Goal: Information Seeking & Learning: Understand process/instructions

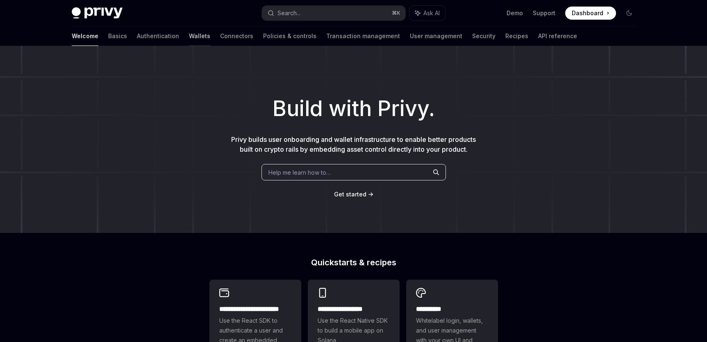
click at [189, 38] on link "Wallets" at bounding box center [199, 36] width 21 height 20
type textarea "*"
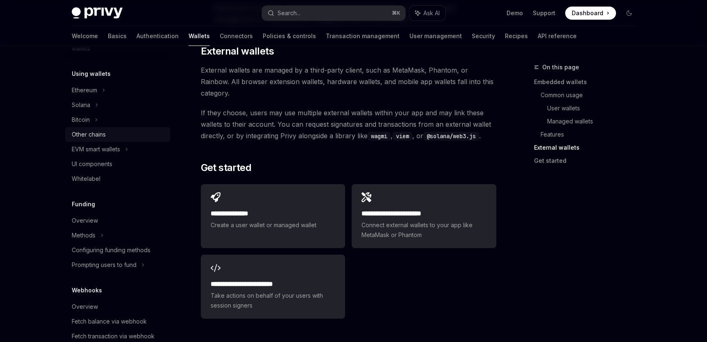
scroll to position [240, 0]
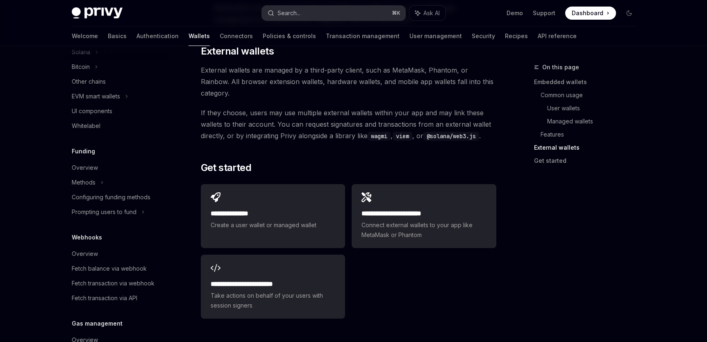
click at [285, 17] on div "Search..." at bounding box center [288, 13] width 23 height 10
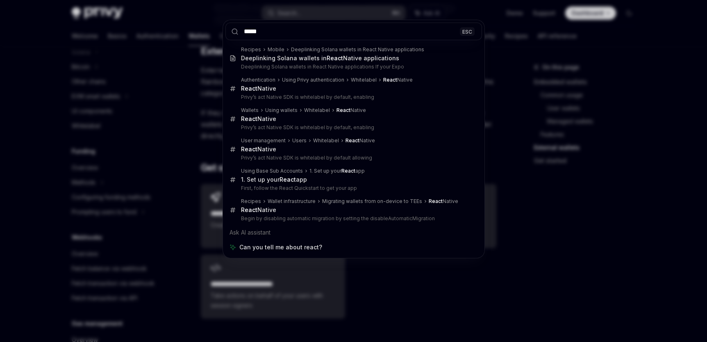
type input "*****"
click at [139, 233] on div "***** ESC Recipes Mobile Deeplinking Solana wallets in React Native application…" at bounding box center [353, 171] width 707 height 342
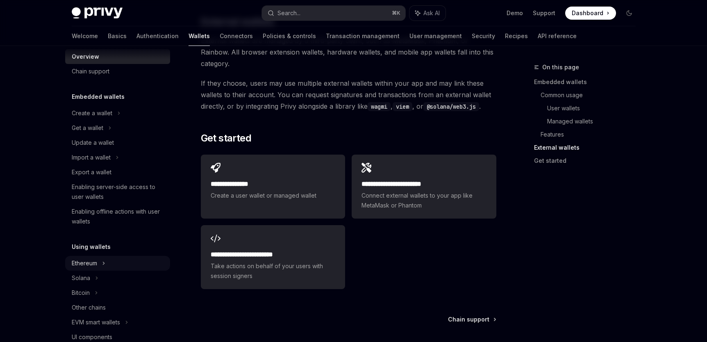
scroll to position [0, 0]
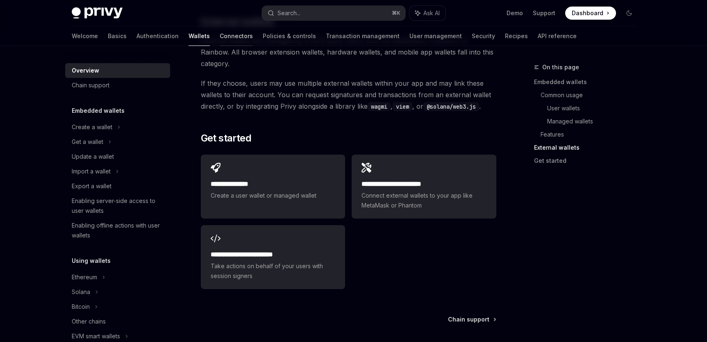
click at [220, 32] on link "Connectors" at bounding box center [236, 36] width 33 height 20
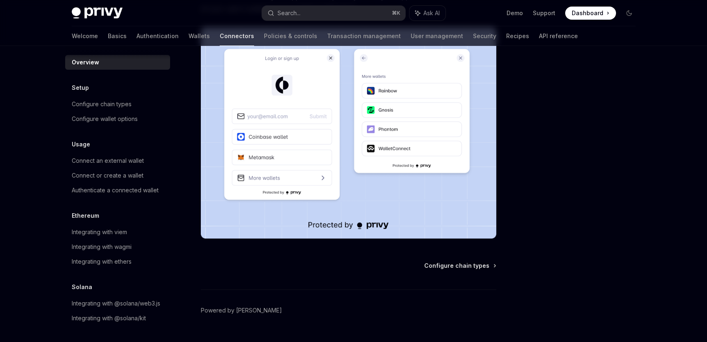
scroll to position [184, 0]
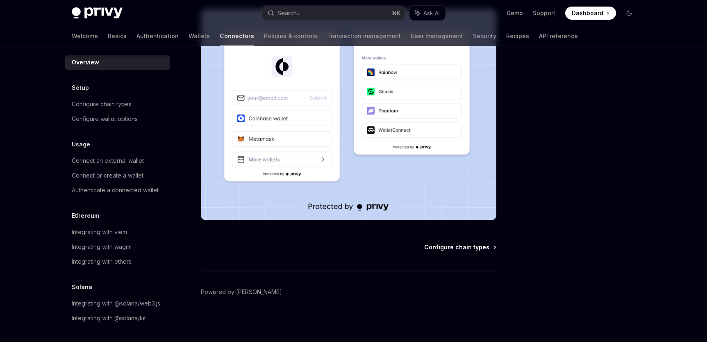
click at [446, 245] on span "Configure chain types" at bounding box center [456, 247] width 65 height 8
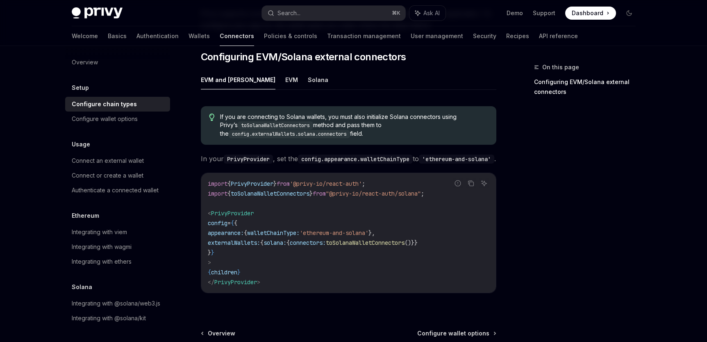
scroll to position [111, 0]
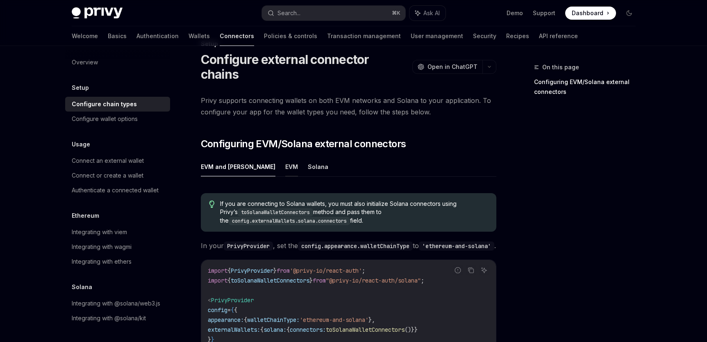
click at [285, 157] on button "EVM" at bounding box center [291, 166] width 13 height 19
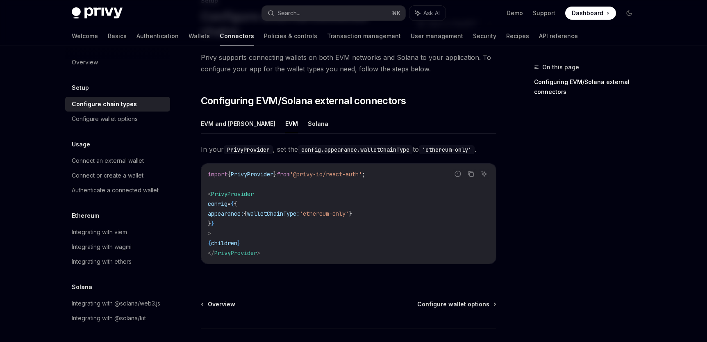
scroll to position [67, 0]
click at [285, 120] on div "EVM and [PERSON_NAME] In your PrivyProvider , set the config.appearance.walletC…" at bounding box center [348, 195] width 295 height 163
click at [244, 115] on button "EVM and [PERSON_NAME]" at bounding box center [238, 123] width 75 height 19
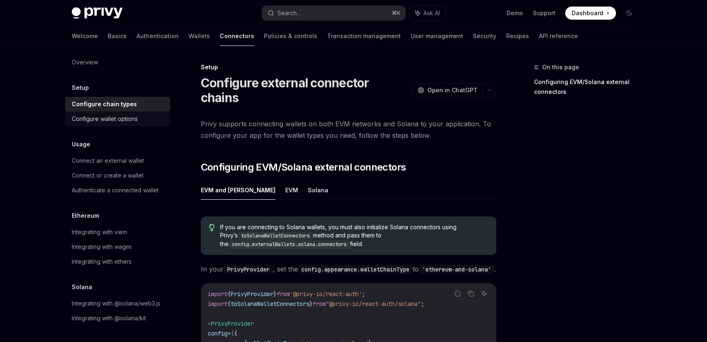
click at [115, 118] on div "Configure wallet options" at bounding box center [105, 119] width 66 height 10
type textarea "*"
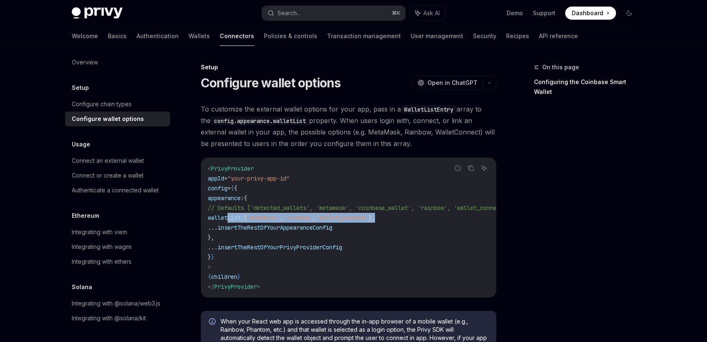
drag, startPoint x: 227, startPoint y: 219, endPoint x: 416, endPoint y: 219, distance: 188.1
click at [416, 219] on code "< PrivyProvider appId = "your-privy-app-id" config = { { appearance: { // Defau…" at bounding box center [368, 228] width 321 height 128
copy span "walletList: [ 'metamask' , 'rainbow' , 'wallet_connect' ],"
click at [292, 12] on div "Search..." at bounding box center [288, 13] width 23 height 10
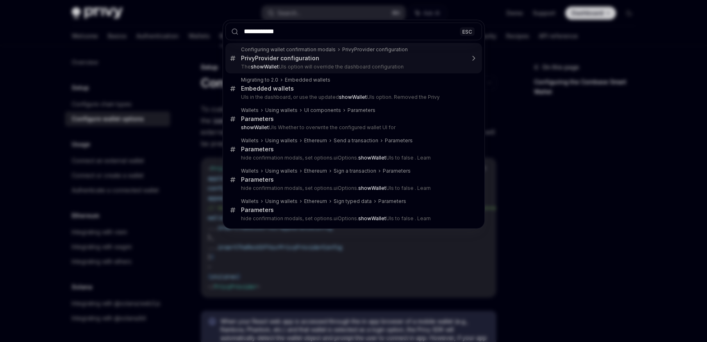
type input "**********"
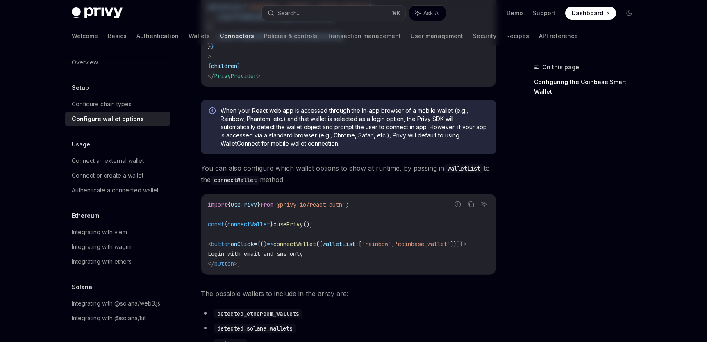
scroll to position [308, 0]
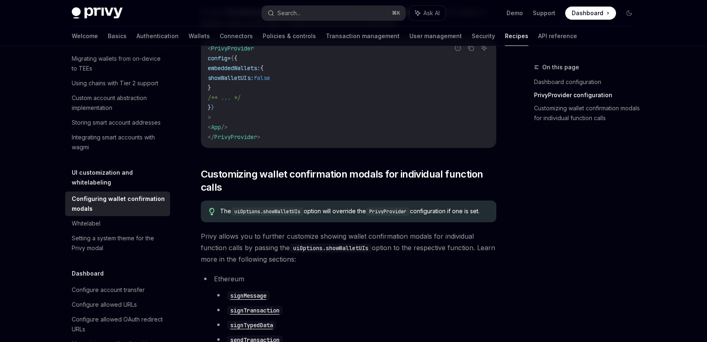
type textarea "*"
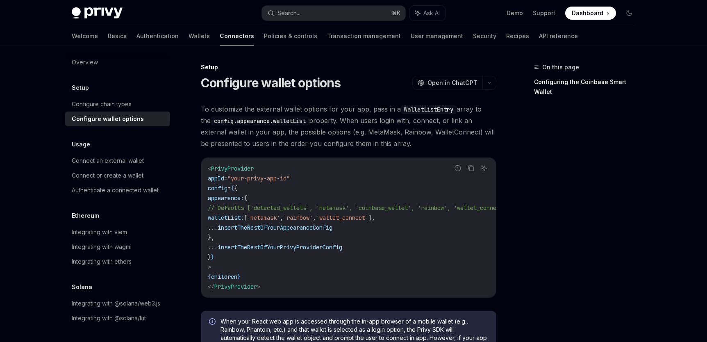
click at [220, 199] on span "appearance:" at bounding box center [226, 197] width 36 height 7
